Goal: Contribute content

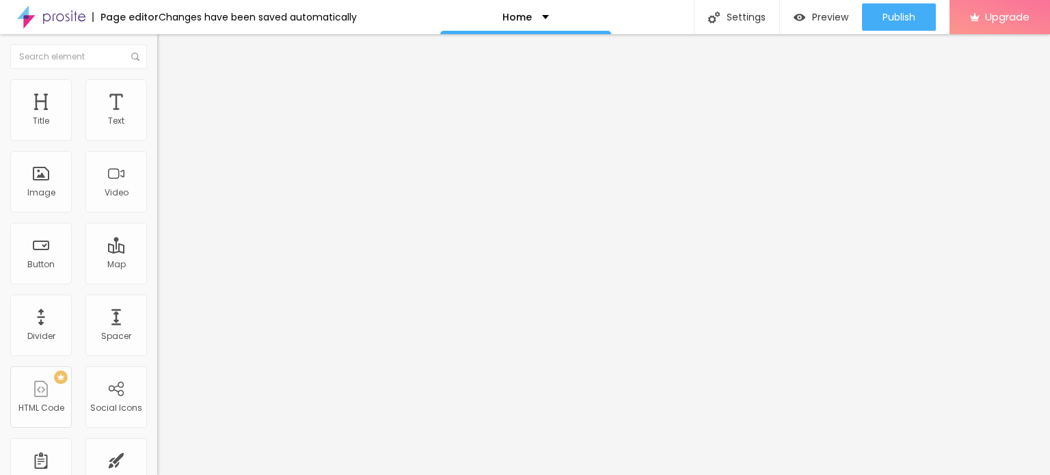
click at [157, 129] on input "Click me" at bounding box center [239, 122] width 164 height 14
paste input "Whatsapp Now 📞 9136456545"
type input "Whatsapp Now 📞 9136456545"
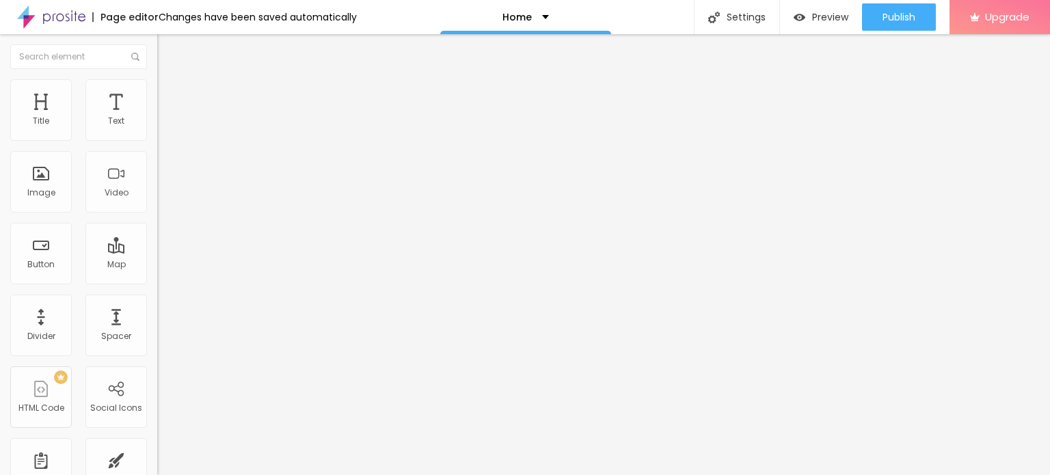
click at [157, 282] on input "https://" at bounding box center [239, 275] width 164 height 14
paste input "www.sunainasingh.com/"
type input "https://www.sunainasingh.com/"
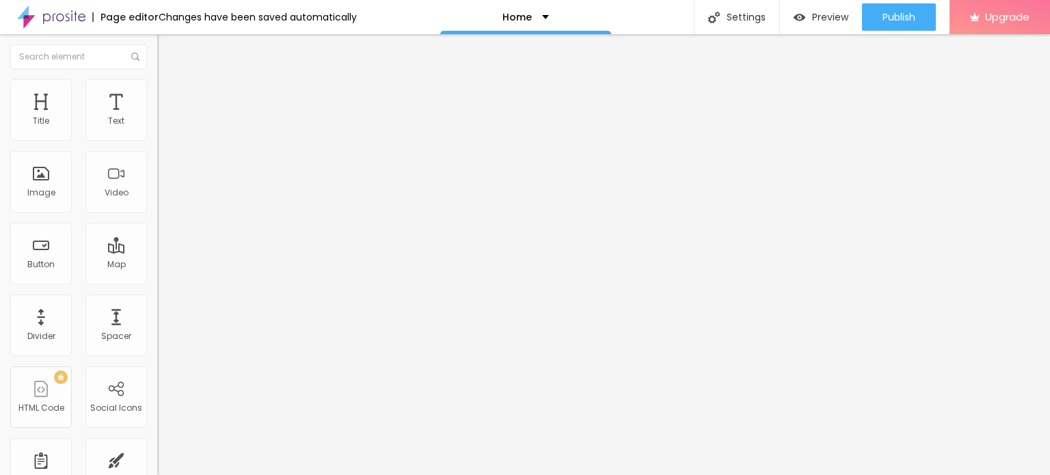
click at [157, 306] on div "Open in new tab" at bounding box center [235, 302] width 157 height 7
click at [157, 118] on span "Add image" at bounding box center [185, 112] width 56 height 12
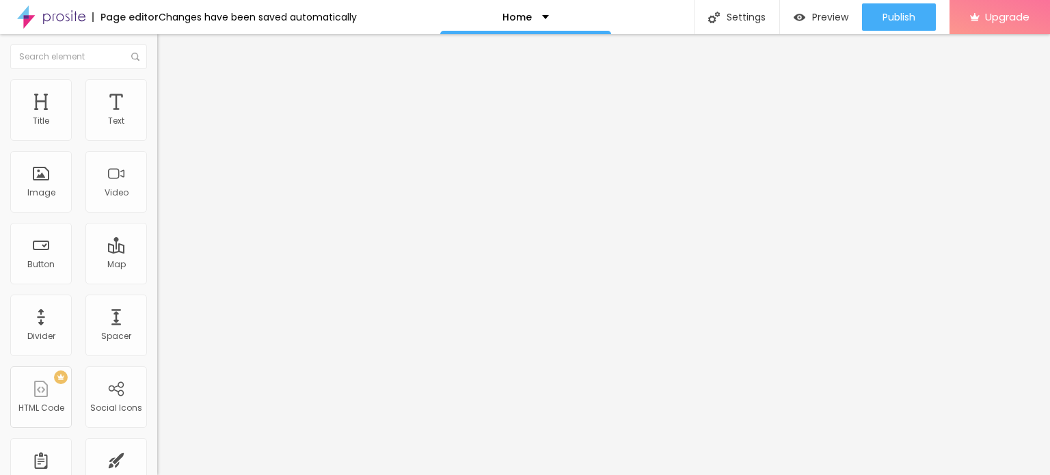
click at [157, 118] on span "Change image" at bounding box center [193, 112] width 73 height 12
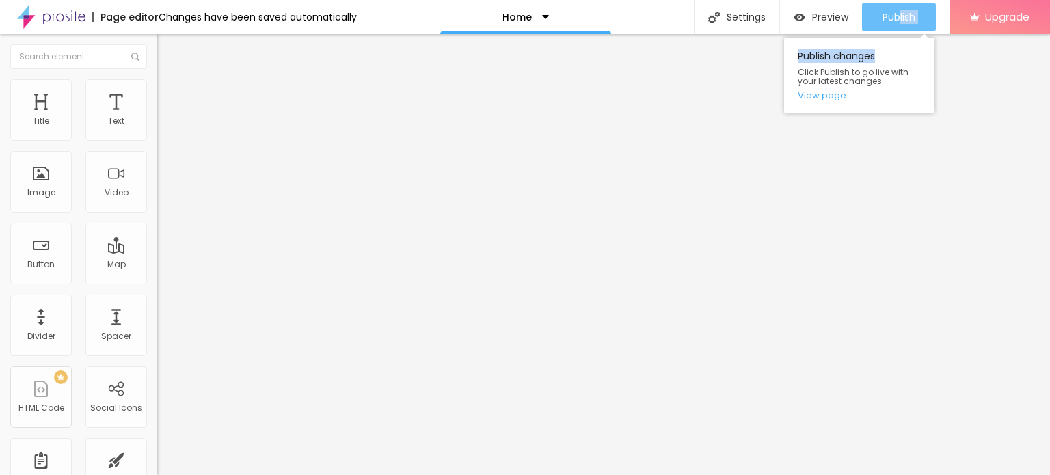
click at [898, 25] on div "Publish Publish changes Click Publish to go live with your latest changes. View…" at bounding box center [899, 17] width 74 height 34
click at [898, 25] on div "Publish" at bounding box center [899, 16] width 33 height 27
click at [832, 100] on link "View page" at bounding box center [859, 95] width 123 height 9
